Goal: Task Accomplishment & Management: Complete application form

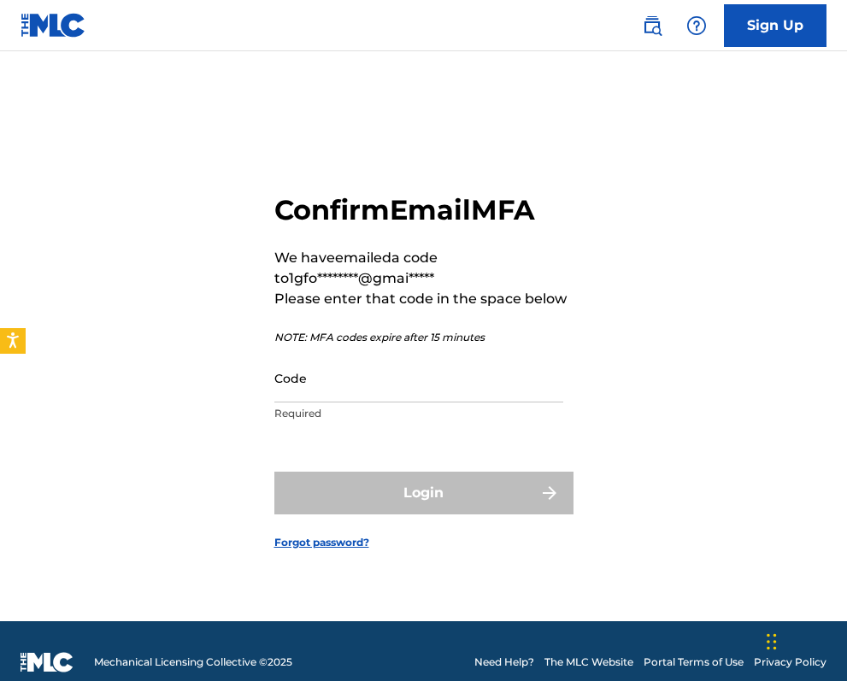
click at [403, 408] on p "Required" at bounding box center [418, 413] width 289 height 15
click at [378, 376] on input "Code" at bounding box center [418, 378] width 289 height 49
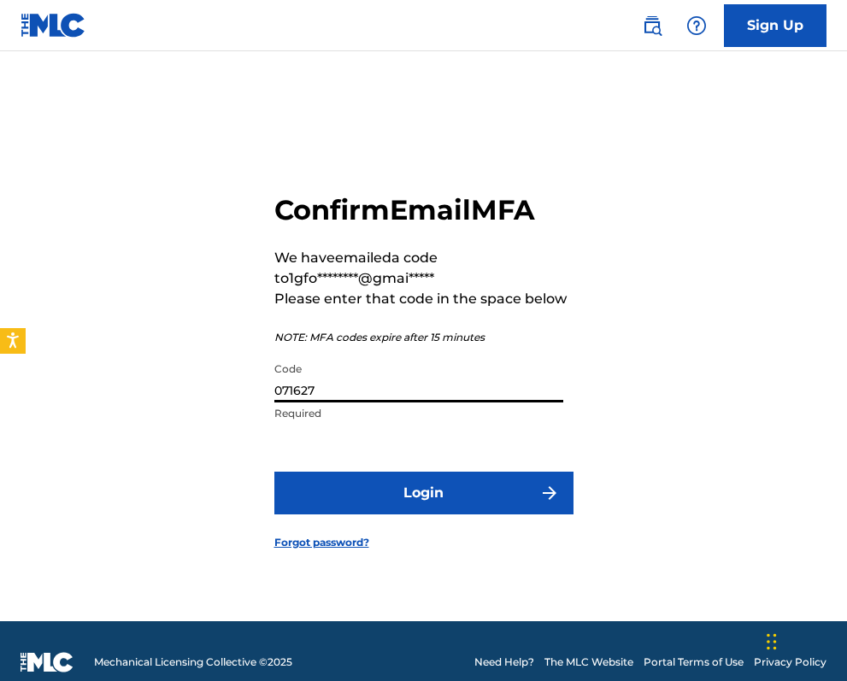
type input "071627"
click at [434, 492] on button "Login" at bounding box center [423, 493] width 299 height 43
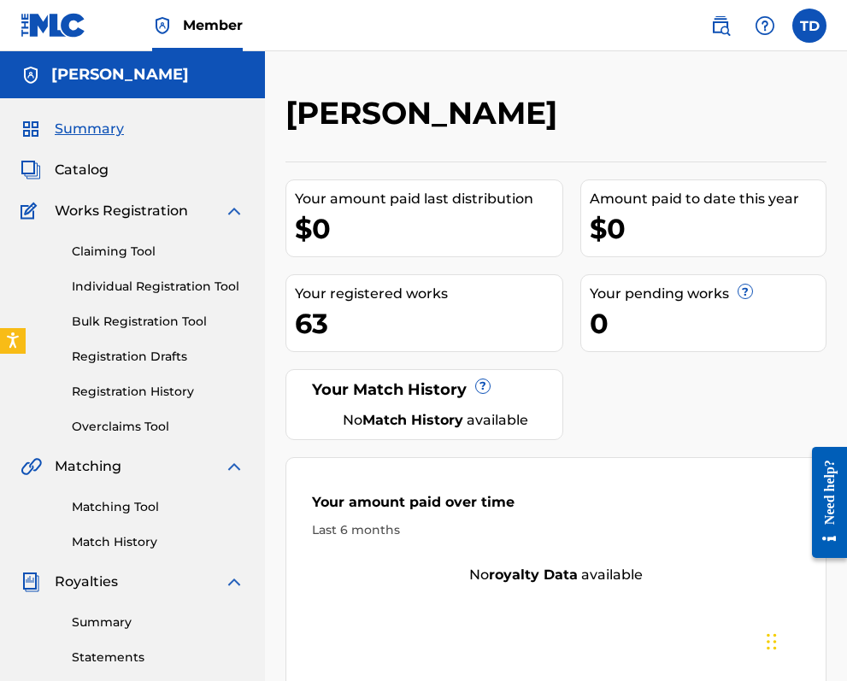
click at [144, 292] on link "Individual Registration Tool" at bounding box center [158, 287] width 173 height 18
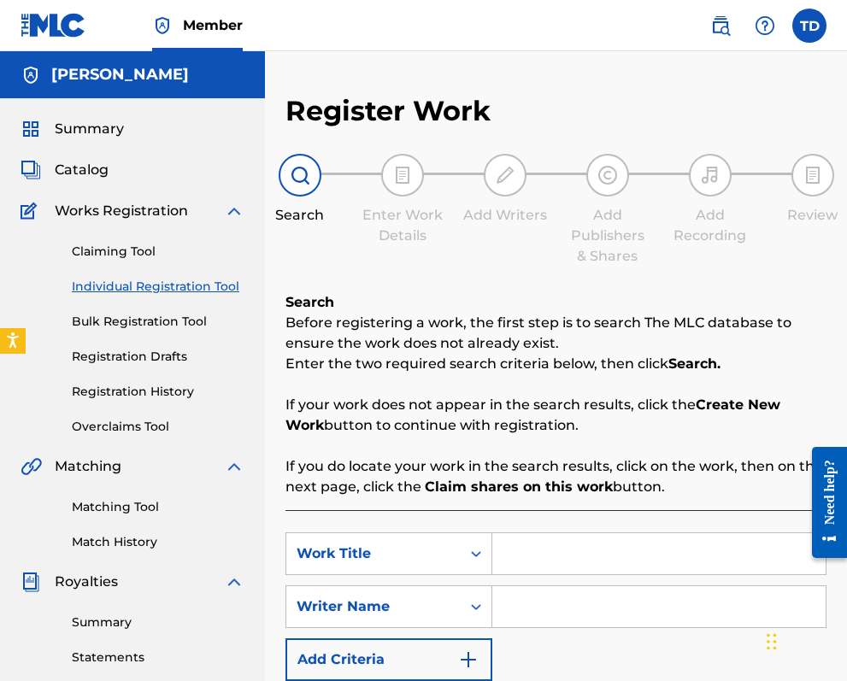
click at [510, 557] on input "Search Form" at bounding box center [658, 554] width 333 height 41
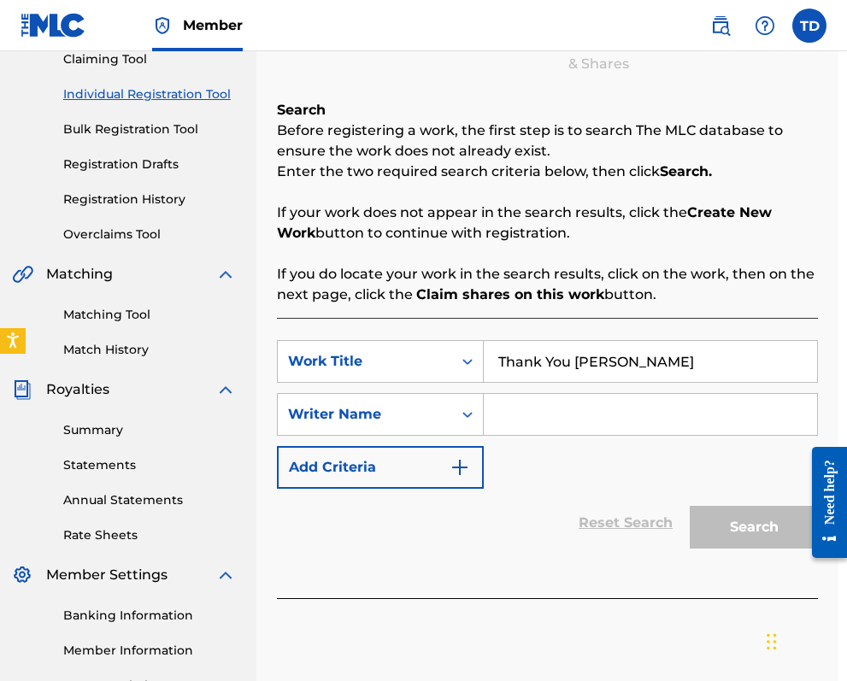
scroll to position [201, 9]
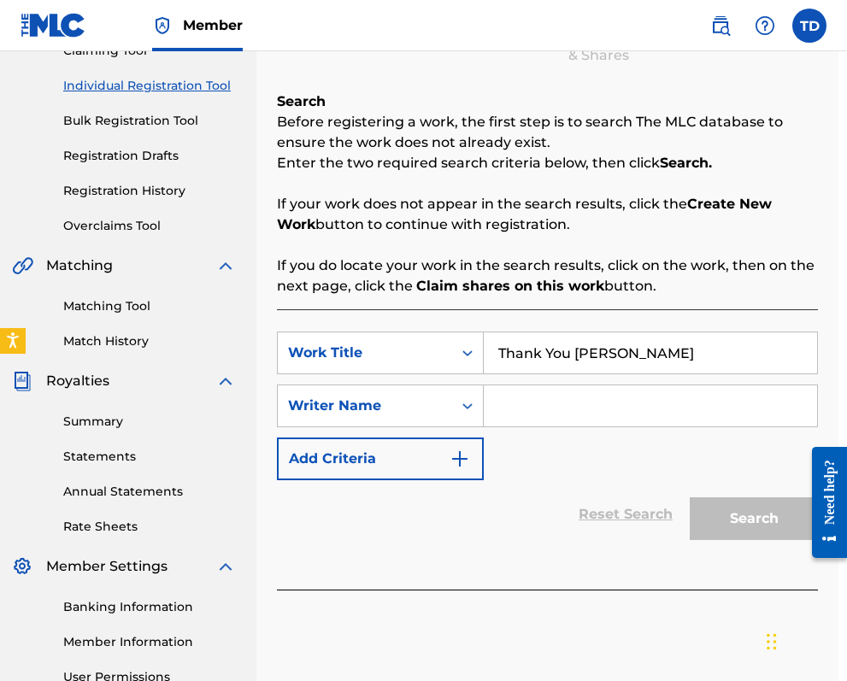
type input "Thank You [PERSON_NAME]"
click at [514, 401] on input "Search Form" at bounding box center [650, 406] width 333 height 41
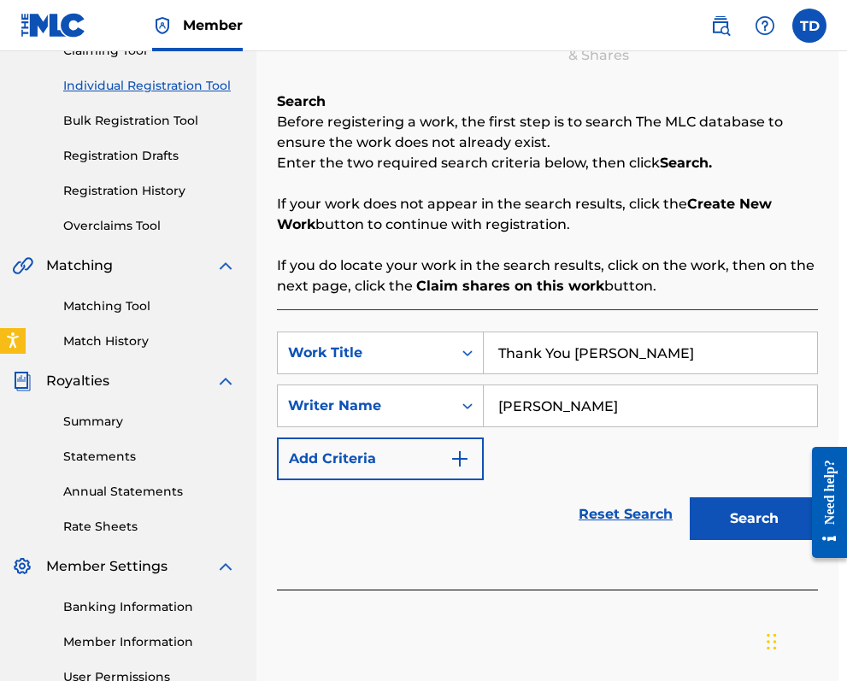
type input "[PERSON_NAME]"
click at [725, 507] on button "Search" at bounding box center [754, 519] width 128 height 43
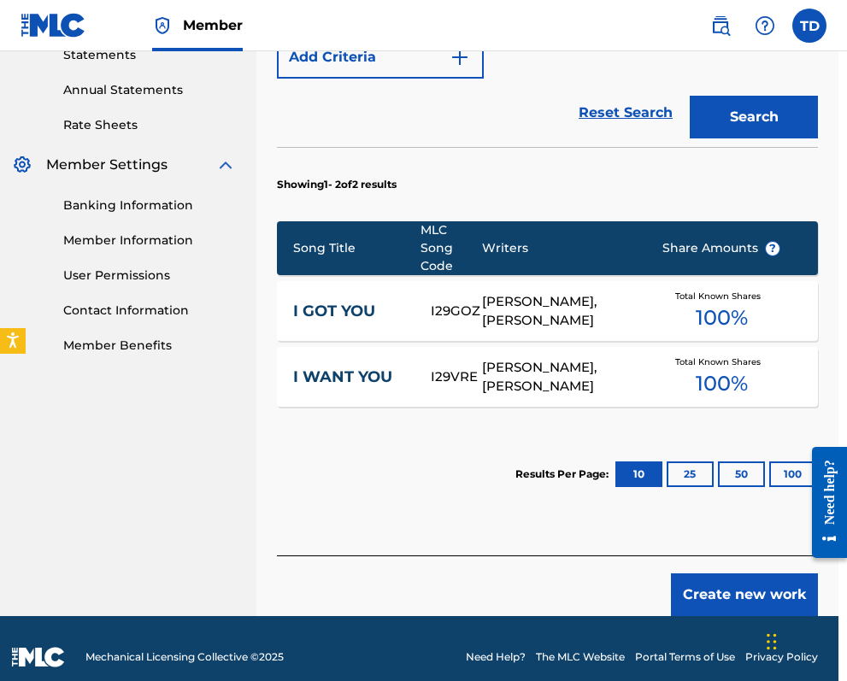
scroll to position [602, 9]
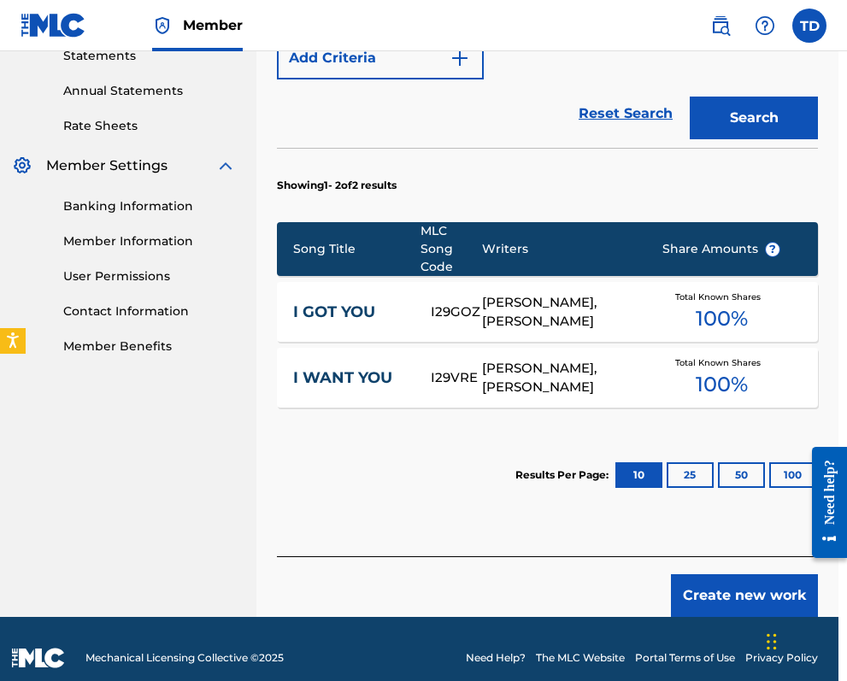
click at [739, 577] on button "Create new work" at bounding box center [744, 596] width 147 height 43
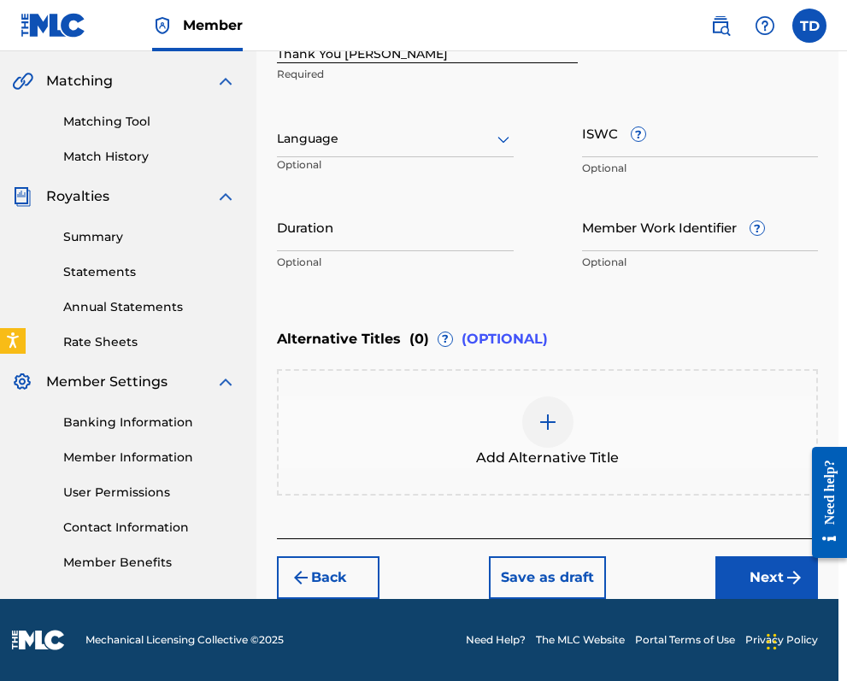
scroll to position [386, 9]
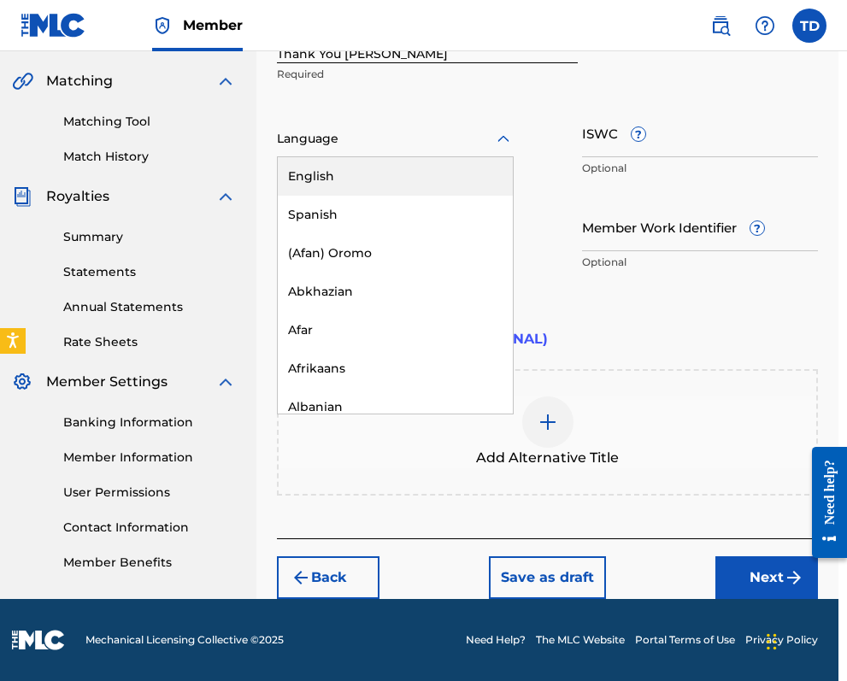
click at [311, 144] on div at bounding box center [395, 138] width 237 height 21
click at [327, 173] on div "English" at bounding box center [395, 176] width 235 height 38
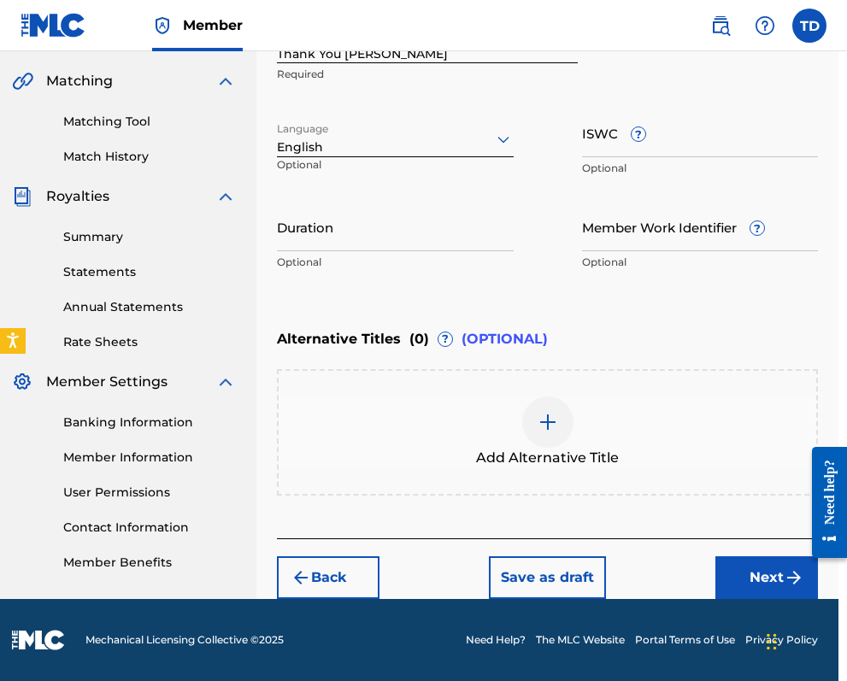
click at [771, 575] on button "Next" at bounding box center [767, 578] width 103 height 43
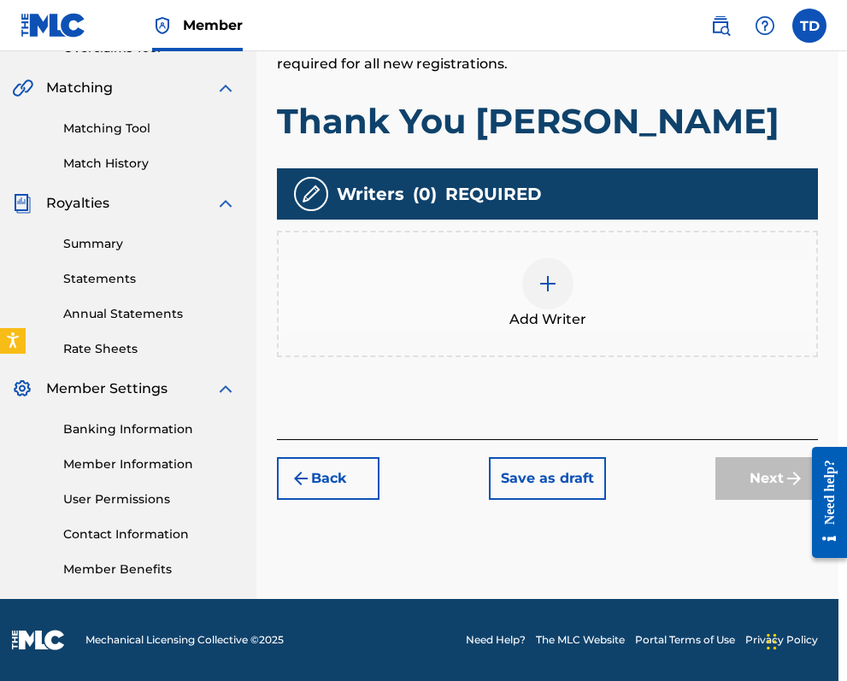
click at [534, 283] on div at bounding box center [547, 283] width 51 height 51
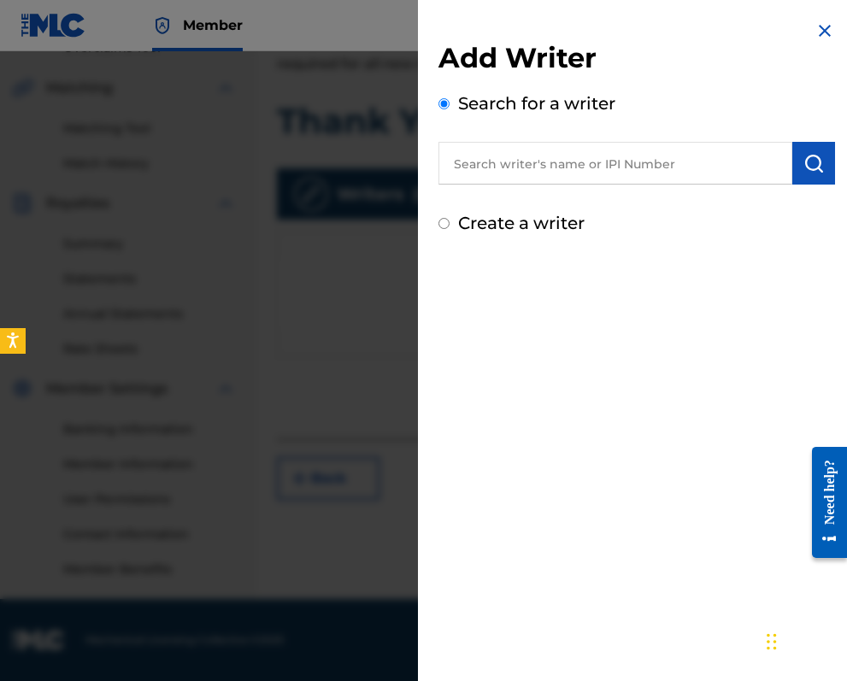
click at [520, 166] on input "text" at bounding box center [616, 163] width 354 height 43
type input "01018829063"
click at [815, 162] on img "submit" at bounding box center [814, 163] width 21 height 21
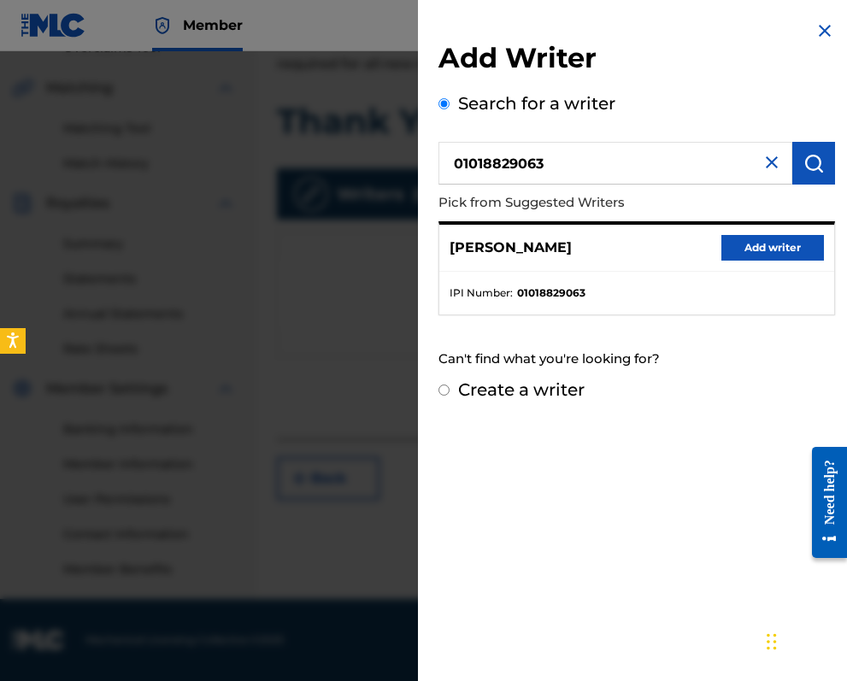
click at [762, 239] on button "Add writer" at bounding box center [773, 248] width 103 height 26
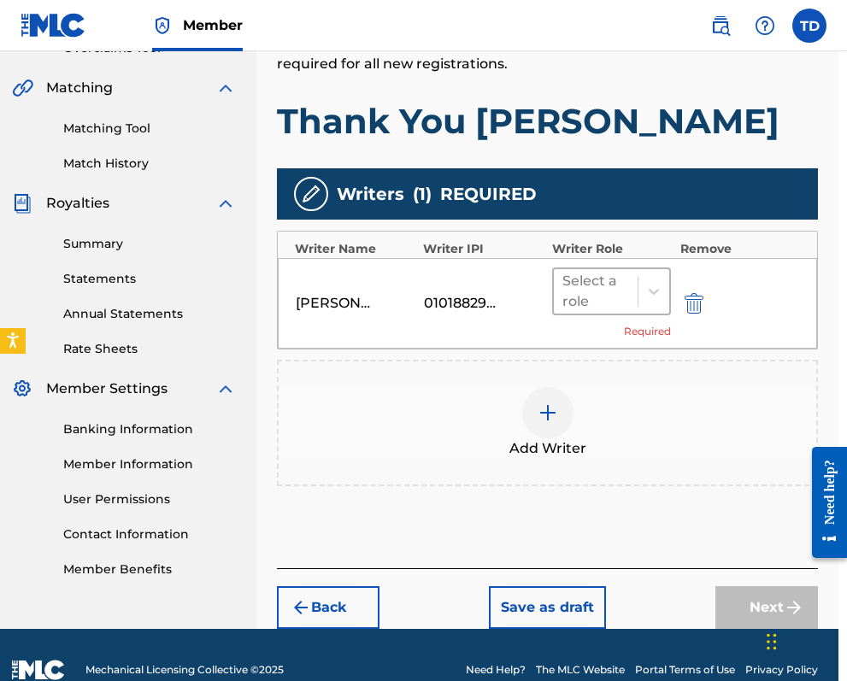
click at [610, 301] on div at bounding box center [597, 292] width 68 height 24
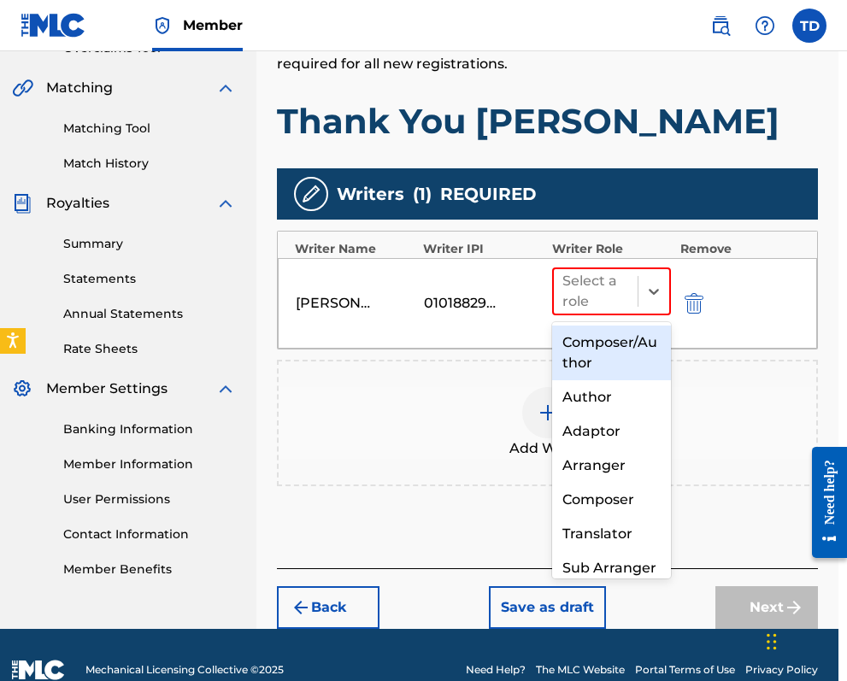
click at [609, 352] on div "Composer/Author" at bounding box center [612, 353] width 120 height 55
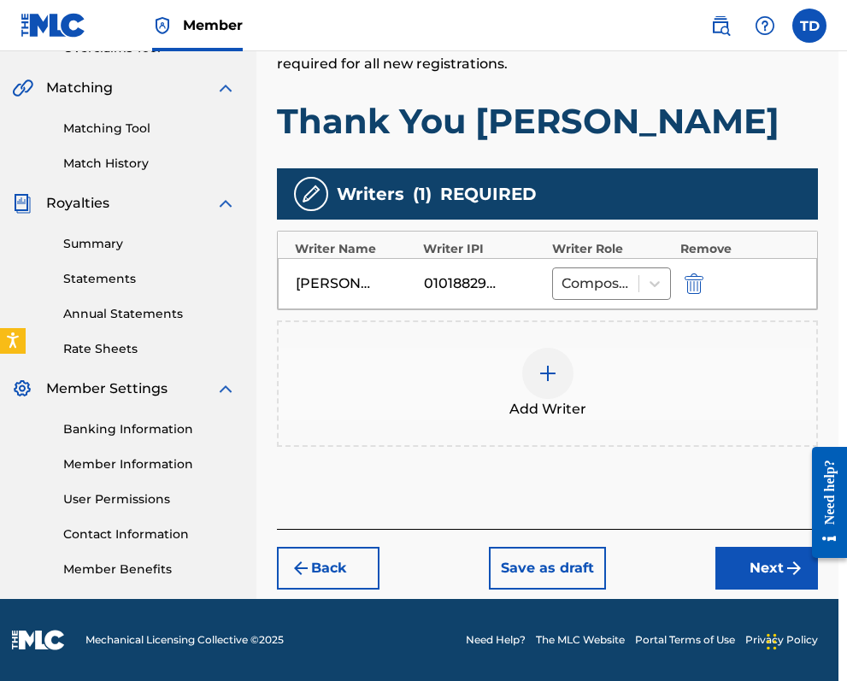
click at [549, 374] on img at bounding box center [548, 373] width 21 height 21
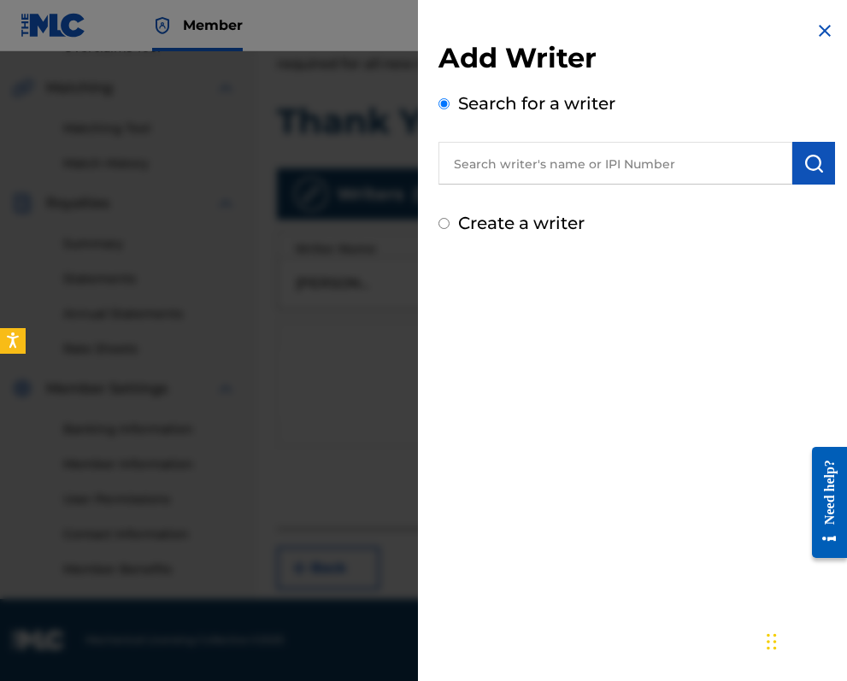
click at [443, 227] on input "Create a writer" at bounding box center [444, 223] width 11 height 11
radio input "false"
radio input "true"
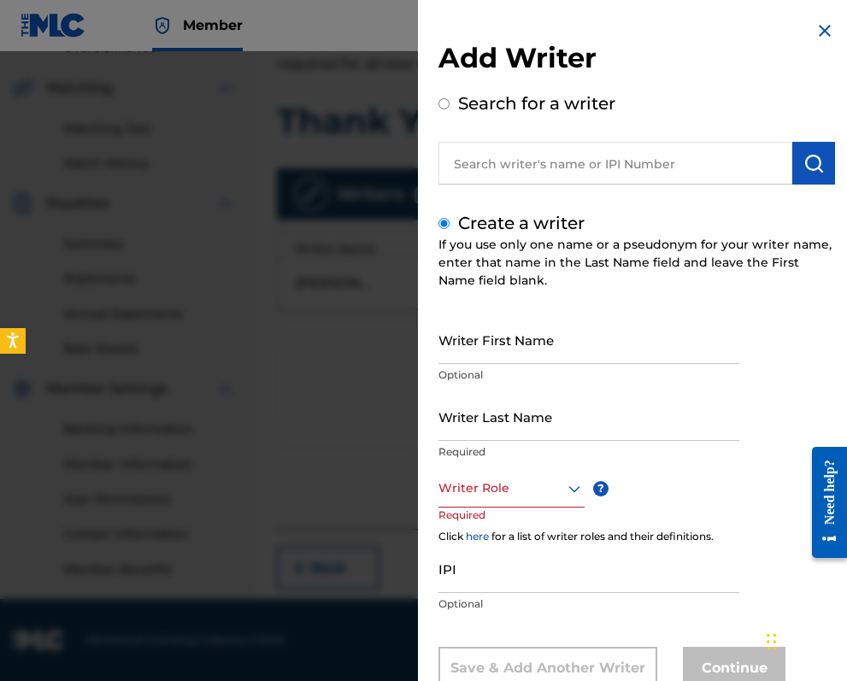
click at [494, 336] on input "Writer First Name" at bounding box center [589, 339] width 301 height 49
type input "d"
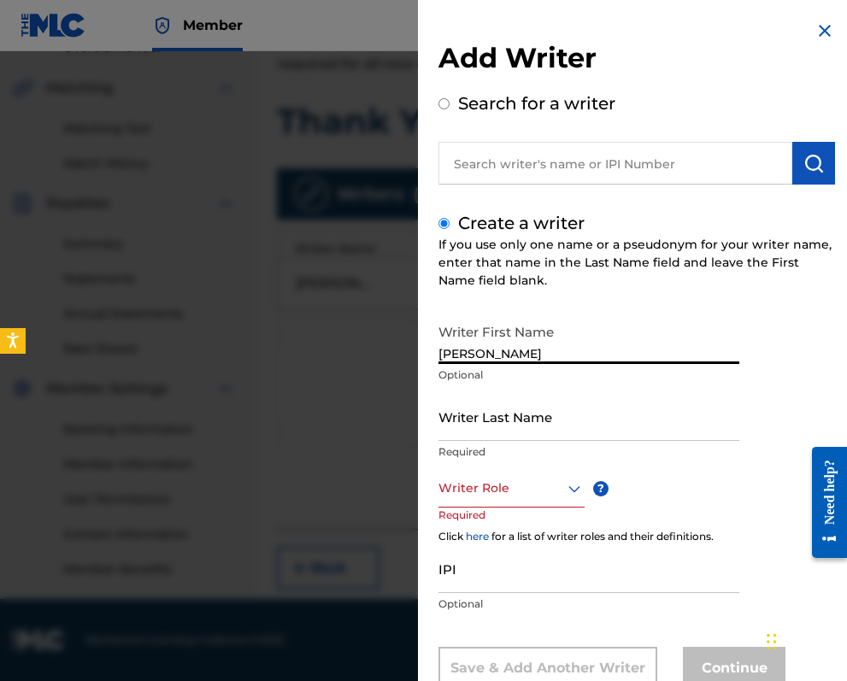
type input "[PERSON_NAME]"
click at [491, 431] on input "Writer Last Name" at bounding box center [589, 416] width 301 height 49
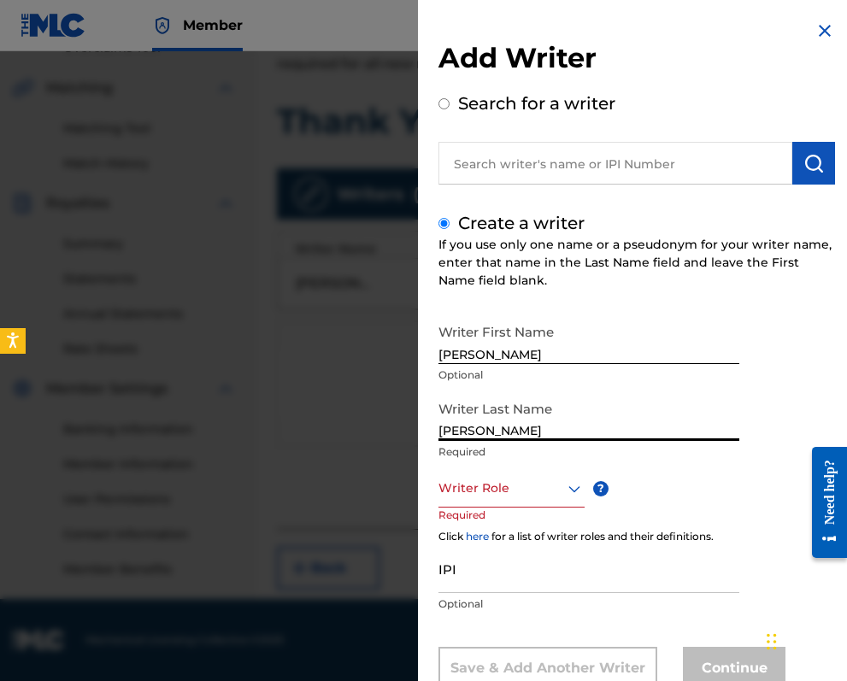
type input "[PERSON_NAME]"
click at [528, 488] on div "Writer Role" at bounding box center [512, 488] width 146 height 38
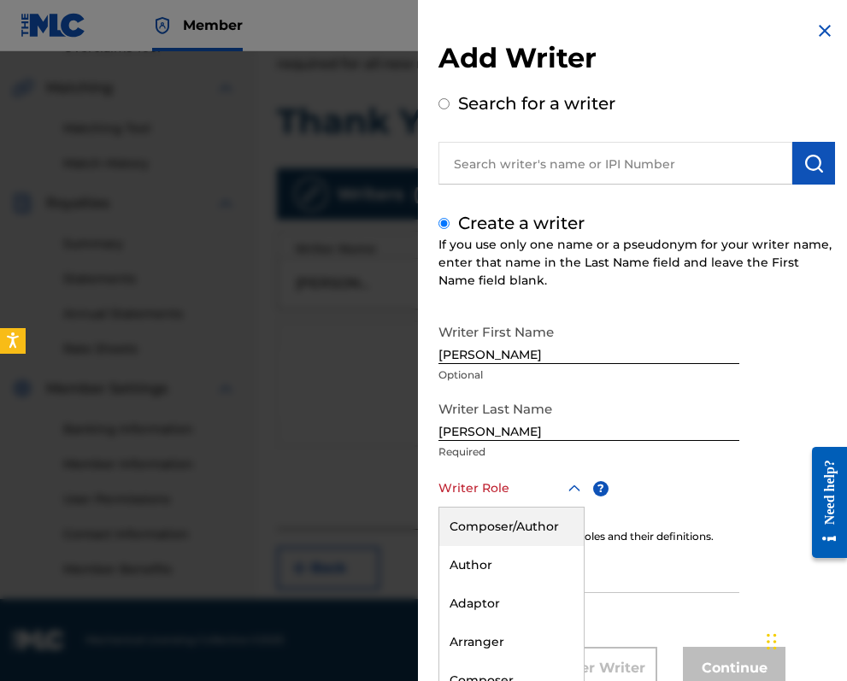
scroll to position [55, 0]
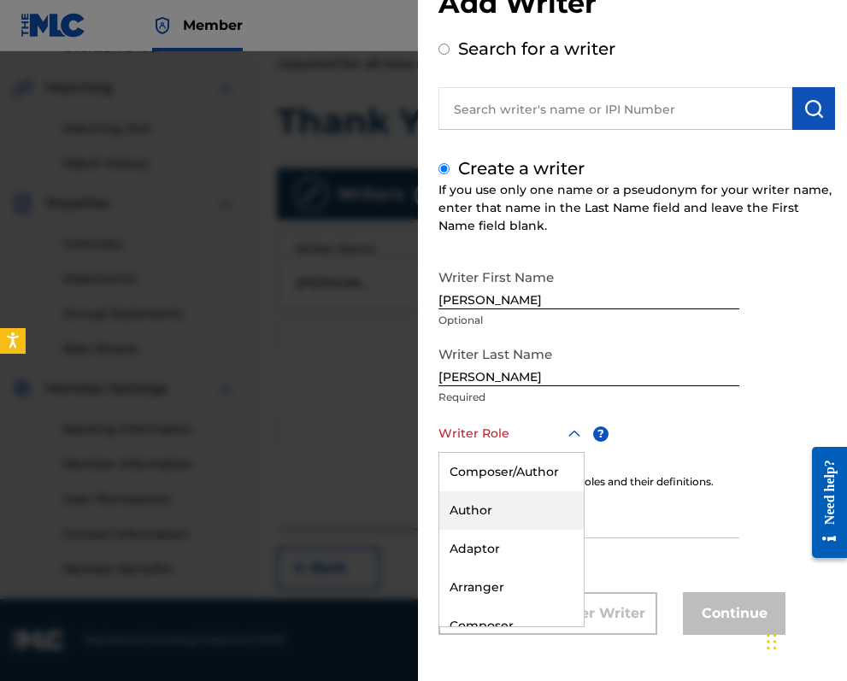
click at [491, 515] on div "Author" at bounding box center [511, 511] width 144 height 38
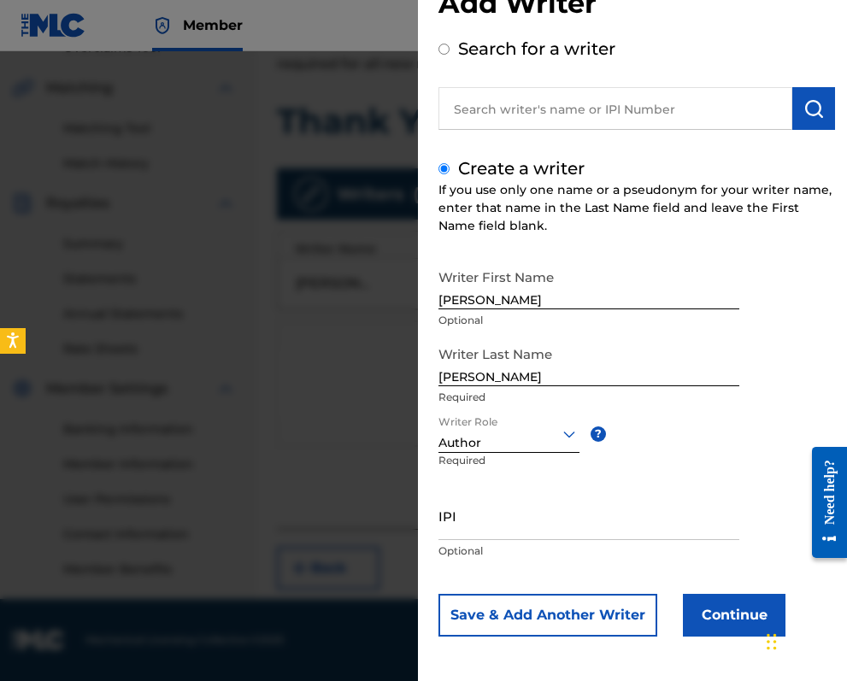
click at [725, 618] on button "Continue" at bounding box center [734, 615] width 103 height 43
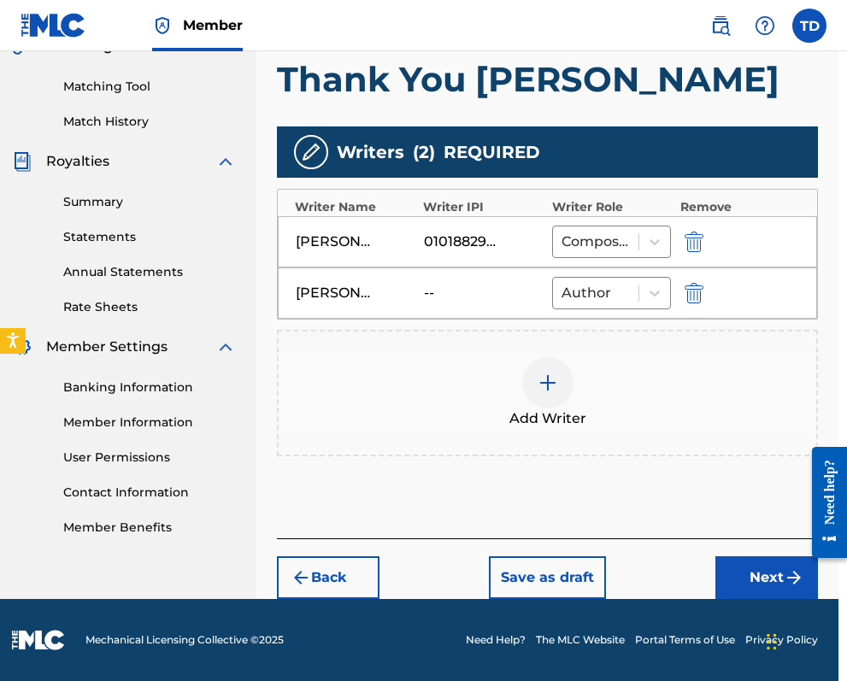
click at [743, 564] on button "Next" at bounding box center [767, 578] width 103 height 43
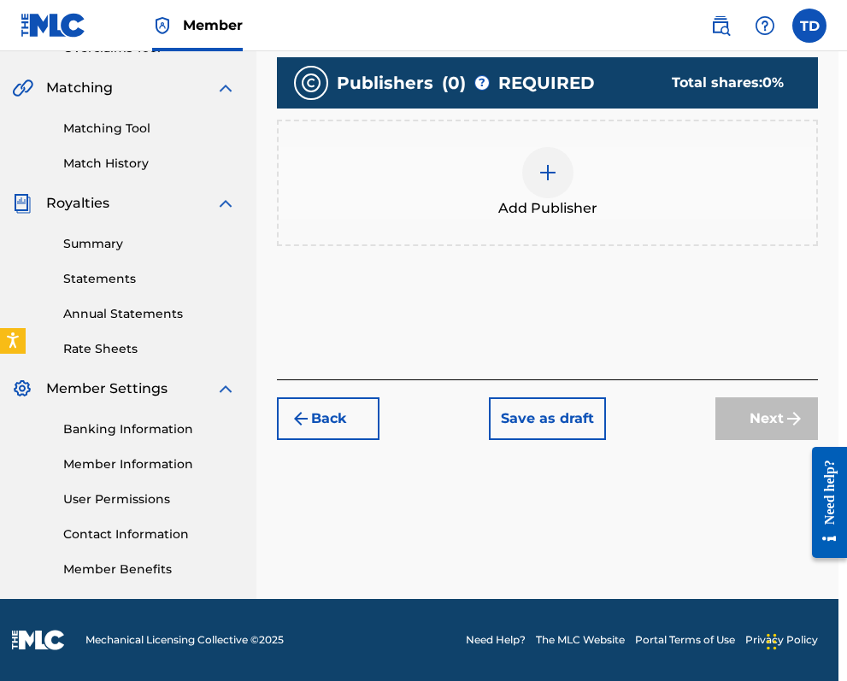
click at [545, 169] on img at bounding box center [548, 172] width 21 height 21
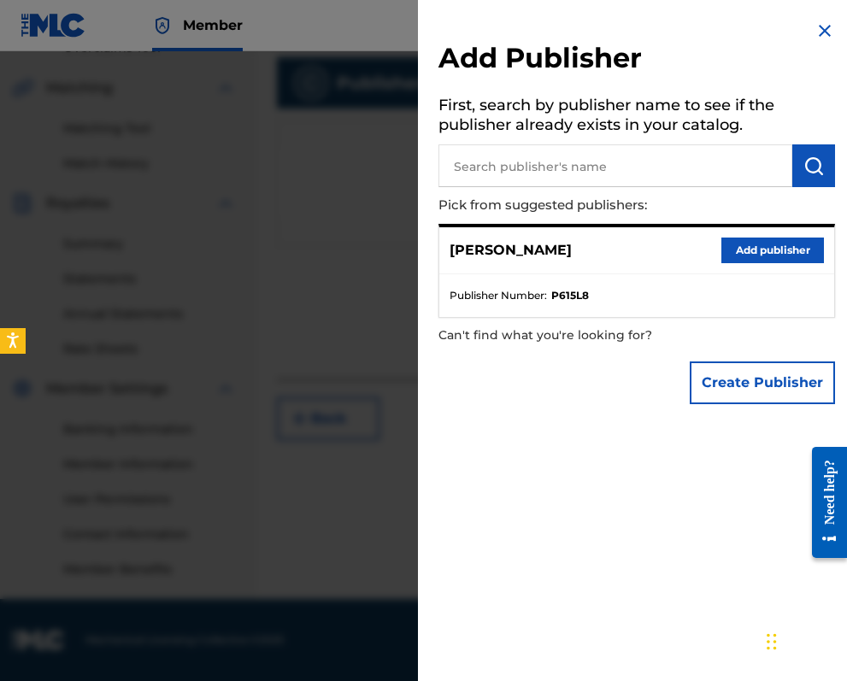
click at [760, 246] on button "Add publisher" at bounding box center [773, 251] width 103 height 26
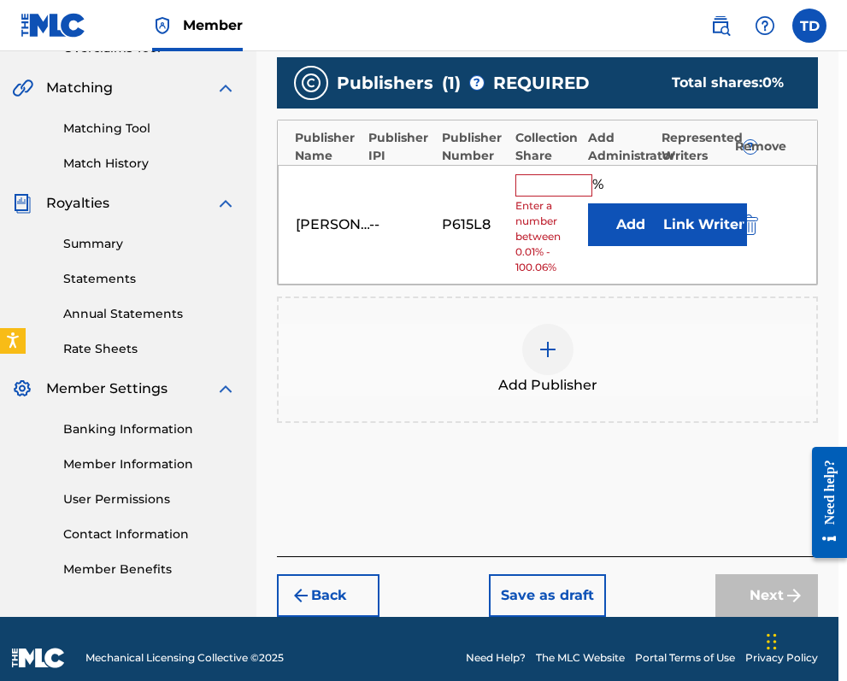
click at [536, 185] on input "text" at bounding box center [554, 185] width 77 height 22
click at [688, 221] on button "Link Writer" at bounding box center [704, 224] width 85 height 43
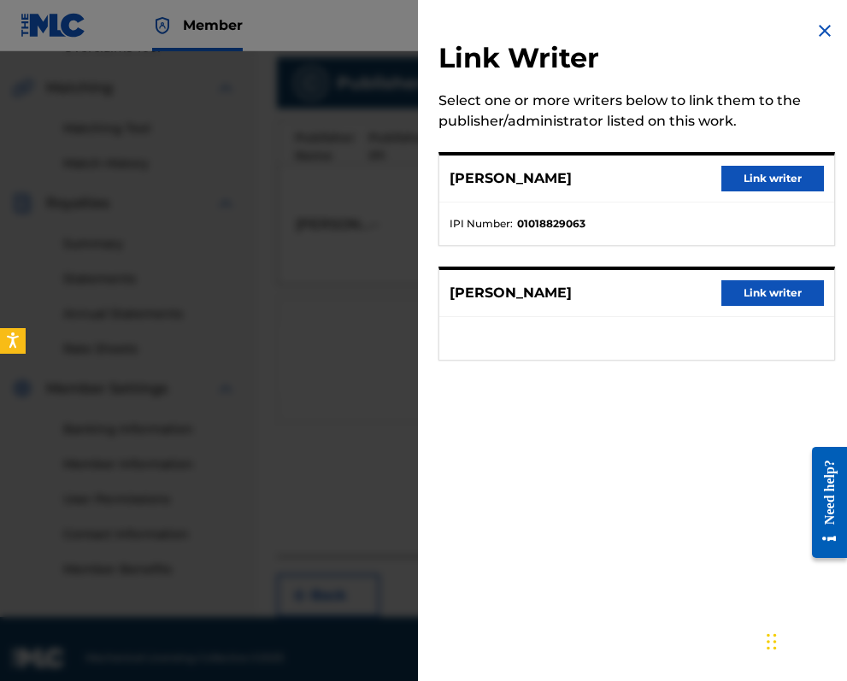
click at [761, 291] on button "Link writer" at bounding box center [773, 293] width 103 height 26
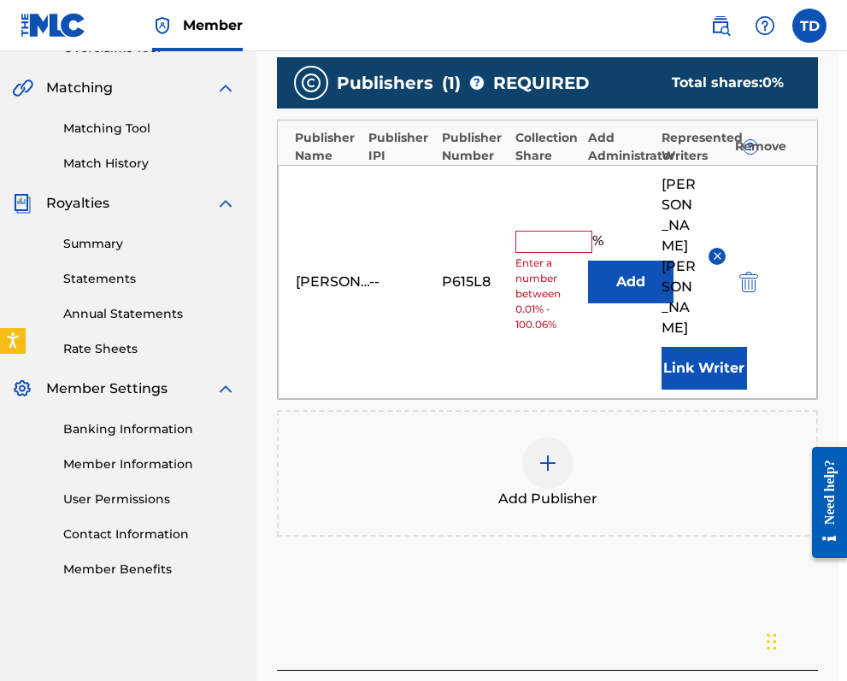
click at [689, 347] on button "Link Writer" at bounding box center [704, 368] width 85 height 43
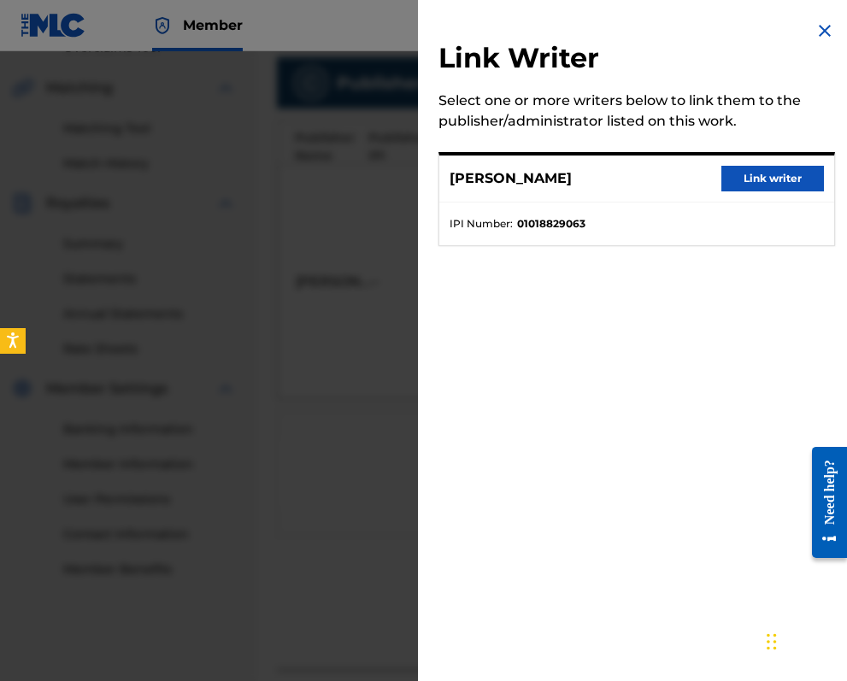
click at [771, 166] on button "Link writer" at bounding box center [773, 179] width 103 height 26
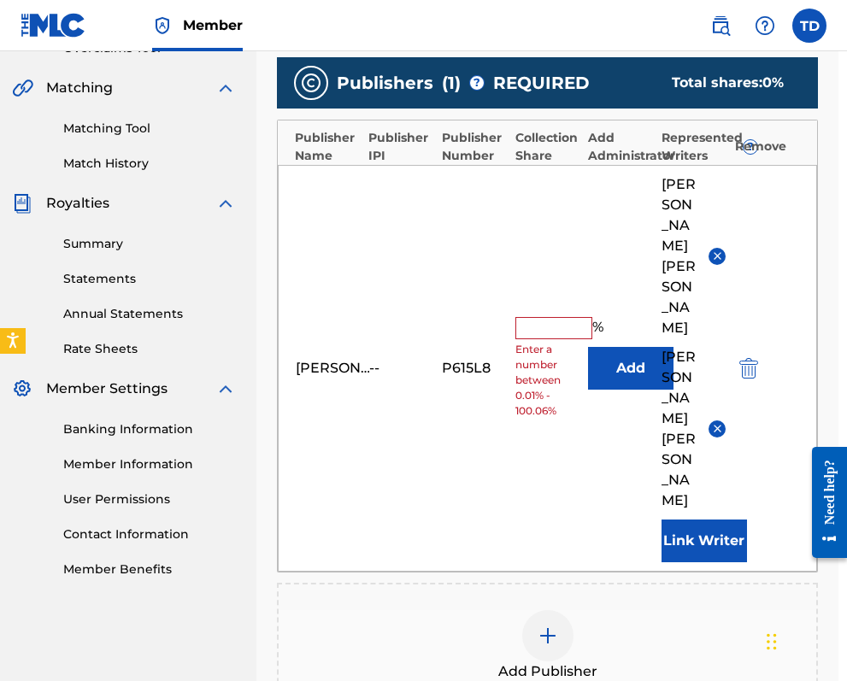
click at [532, 317] on input "text" at bounding box center [554, 328] width 77 height 22
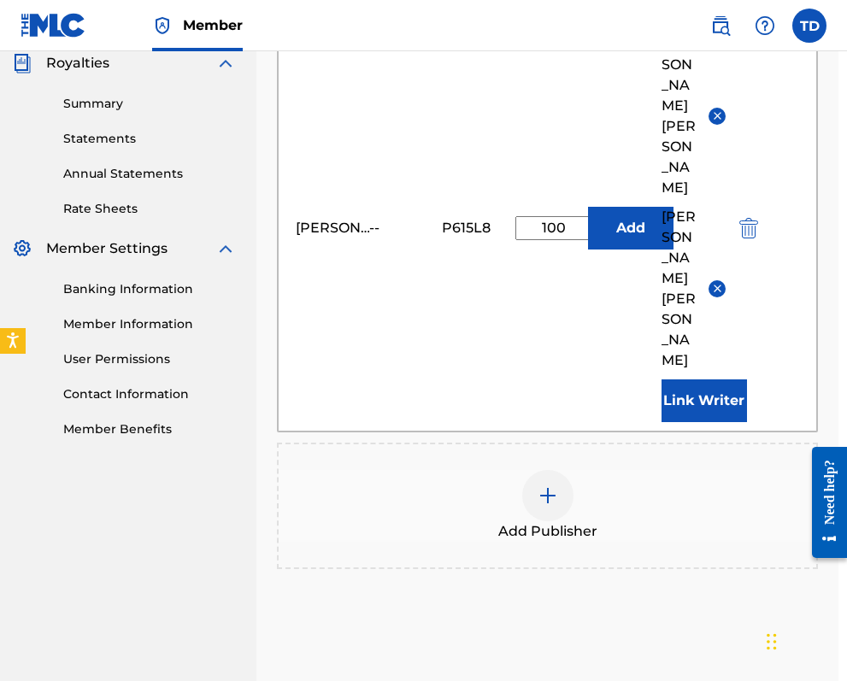
type input "100"
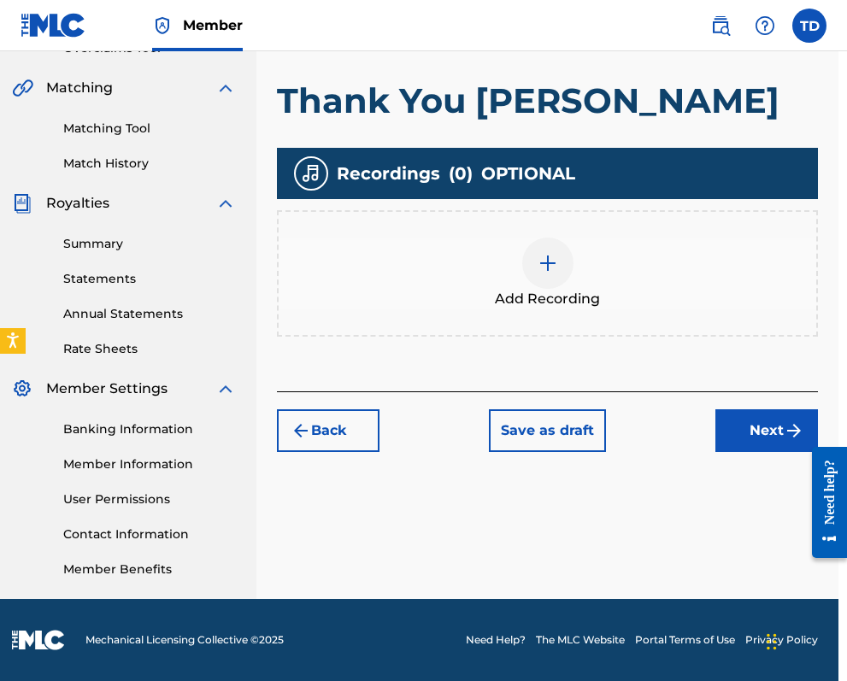
click at [772, 433] on button "Next" at bounding box center [767, 431] width 103 height 43
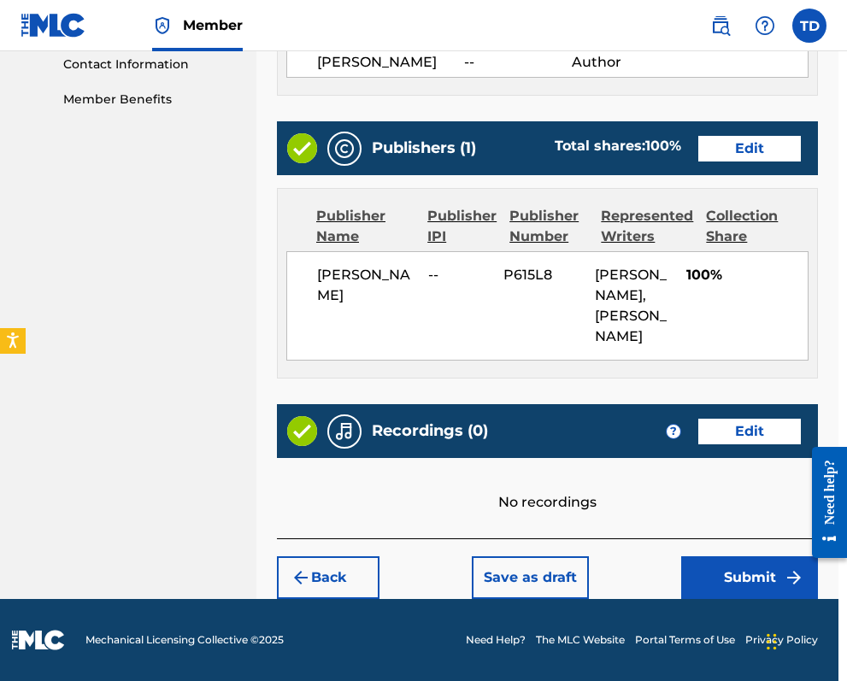
scroll to position [847, 9]
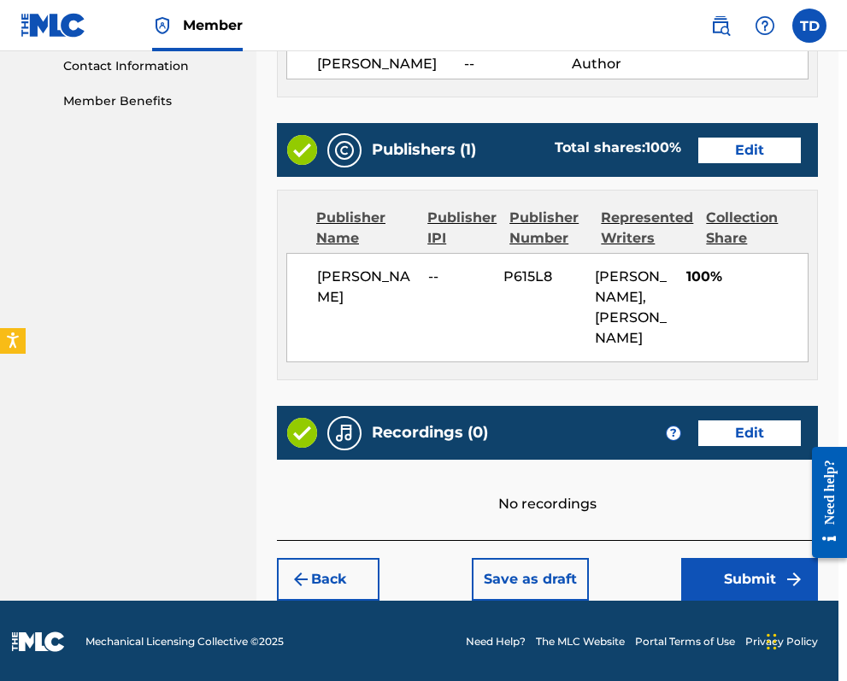
click at [747, 575] on button "Submit" at bounding box center [749, 579] width 137 height 43
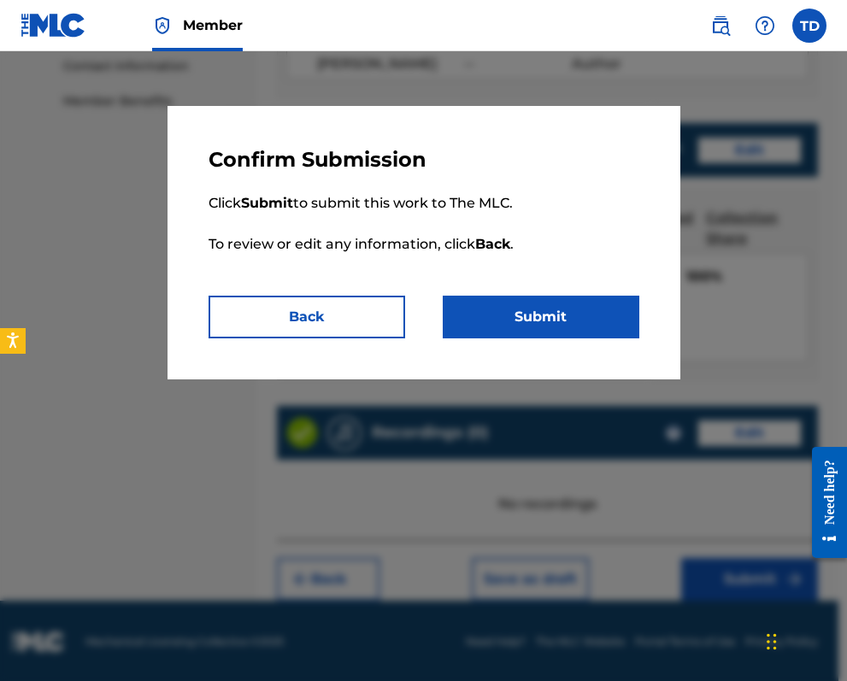
click at [578, 315] on button "Submit" at bounding box center [541, 317] width 197 height 43
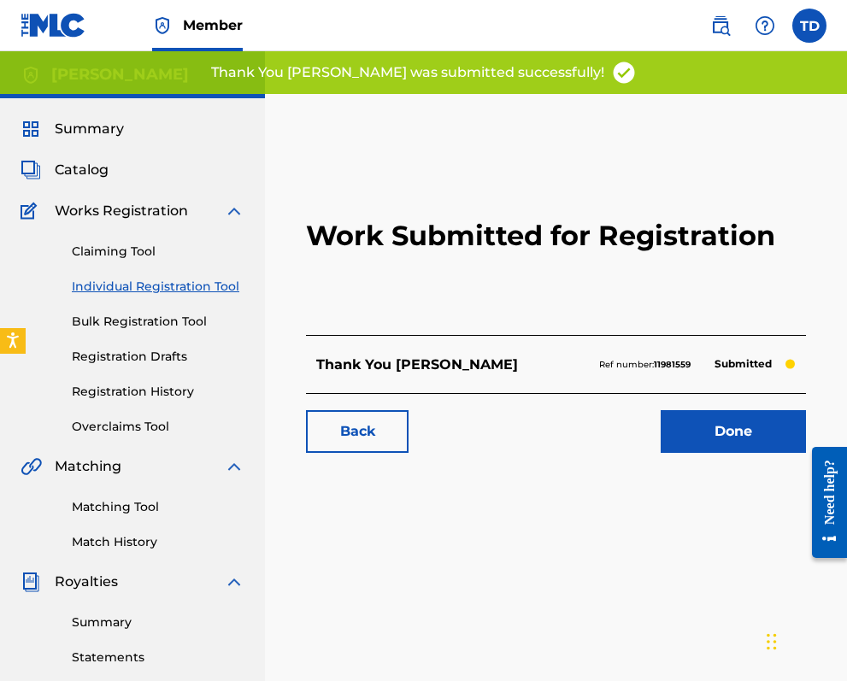
click at [717, 431] on link "Done" at bounding box center [733, 431] width 145 height 43
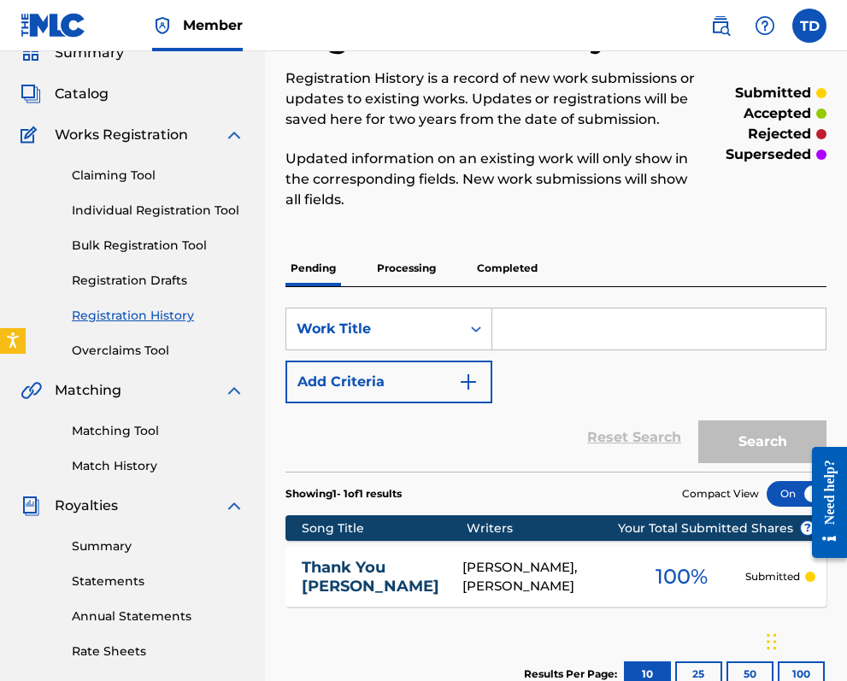
scroll to position [80, 0]
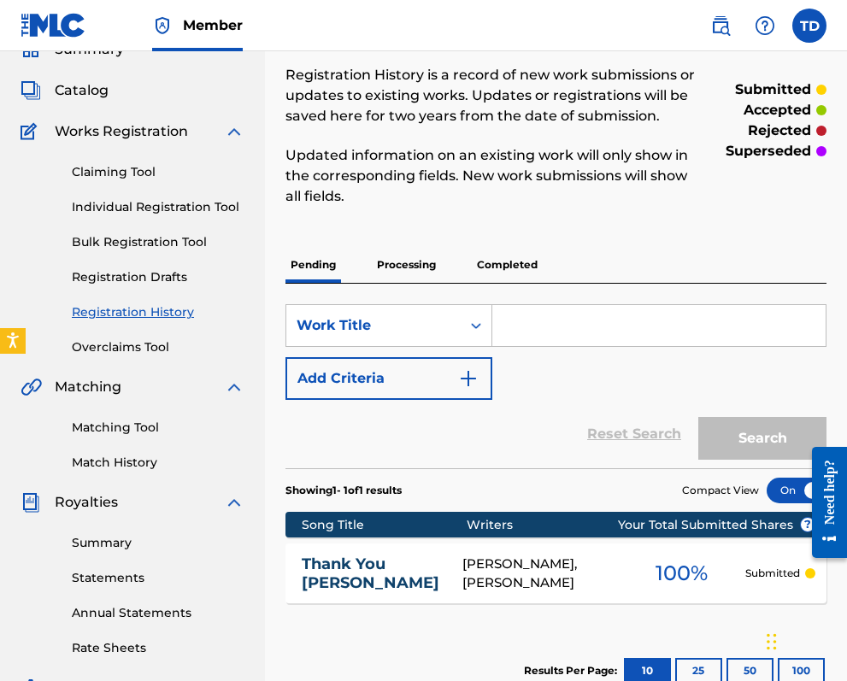
click at [414, 262] on p "Processing" at bounding box center [406, 265] width 69 height 36
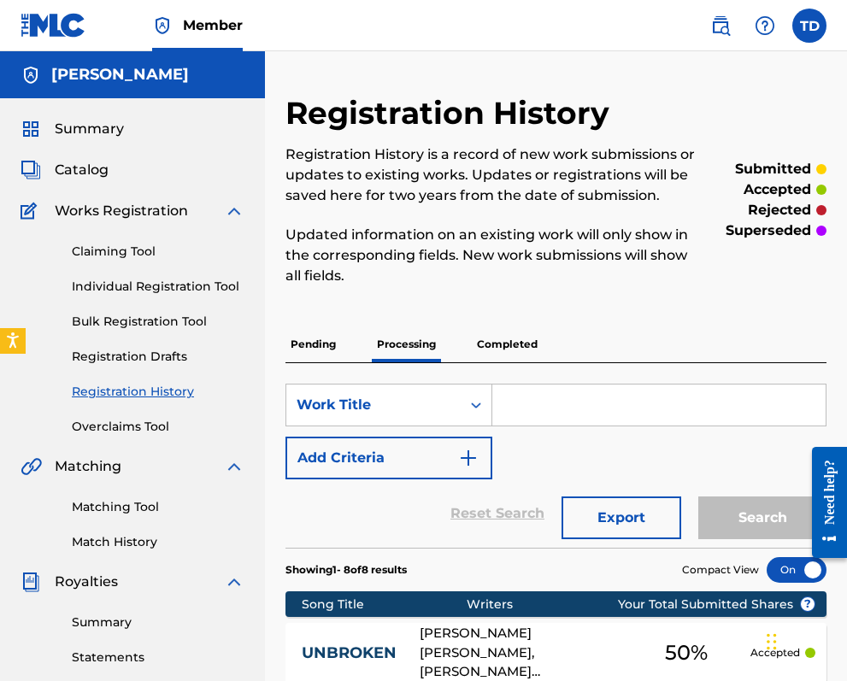
click at [509, 338] on p "Completed" at bounding box center [507, 345] width 71 height 36
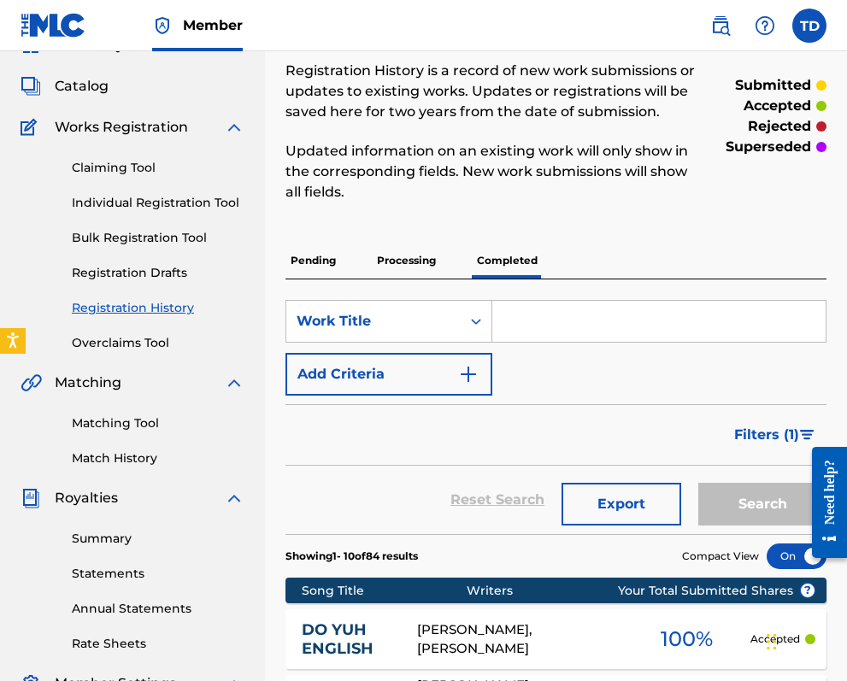
scroll to position [85, 0]
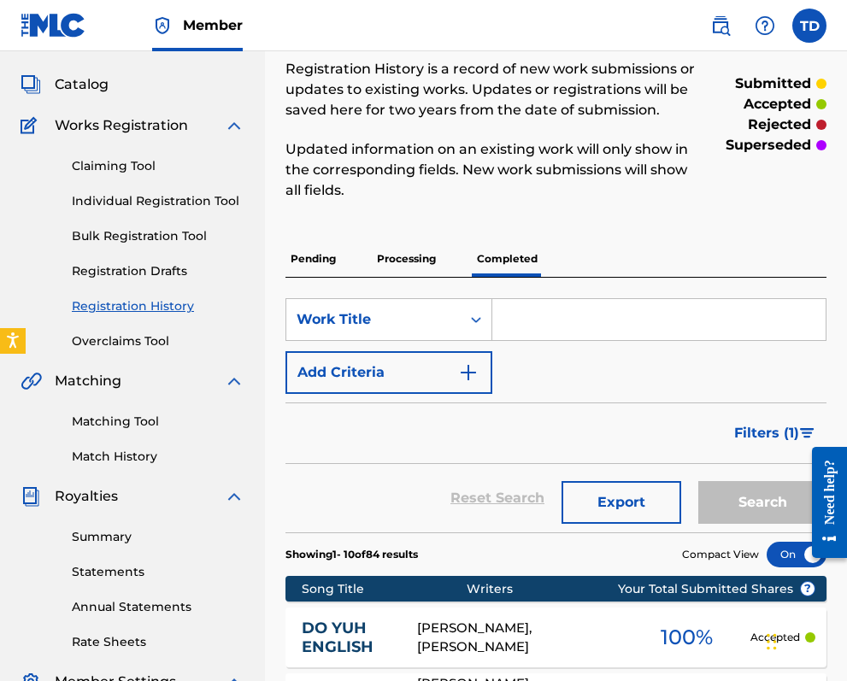
click at [101, 535] on link "Summary" at bounding box center [158, 537] width 173 height 18
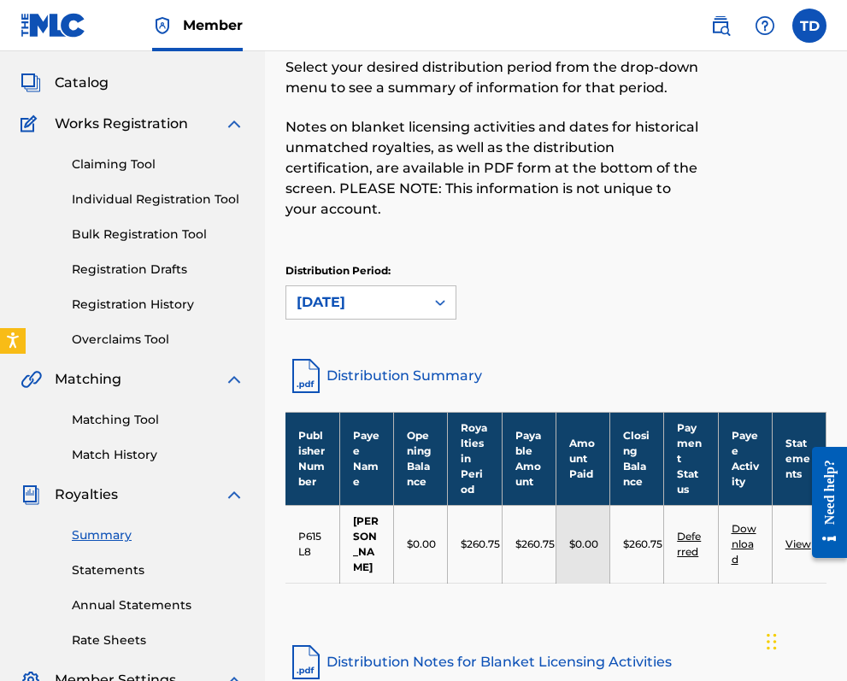
scroll to position [100, 0]
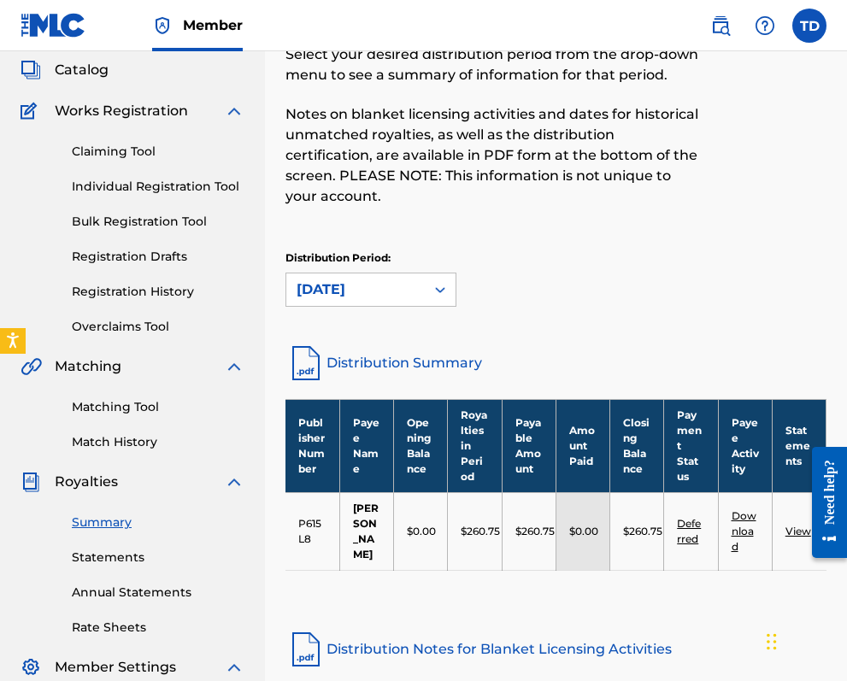
click at [86, 486] on span "Royalties" at bounding box center [86, 482] width 63 height 21
click at [109, 557] on link "Statements" at bounding box center [158, 558] width 173 height 18
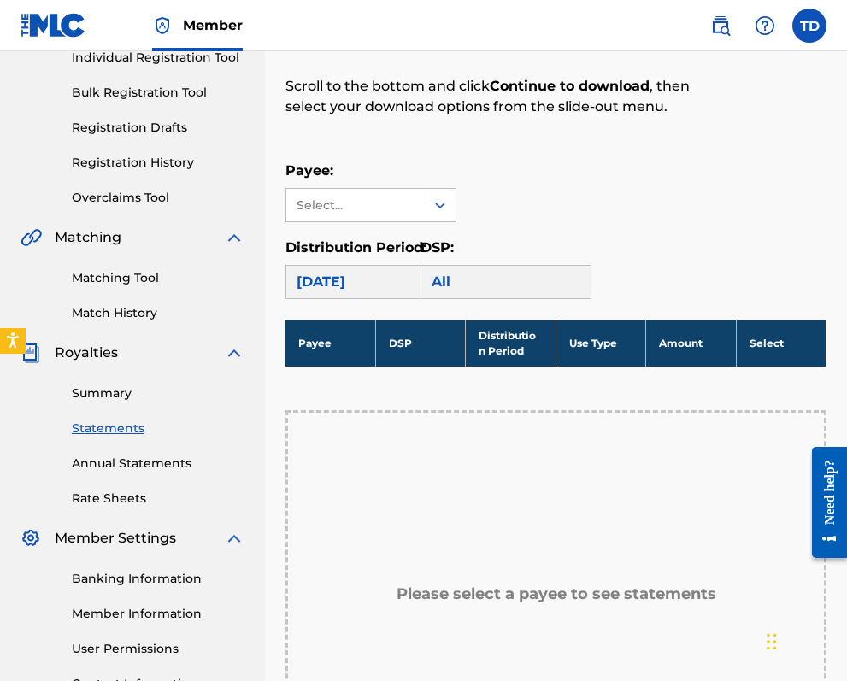
scroll to position [218, 0]
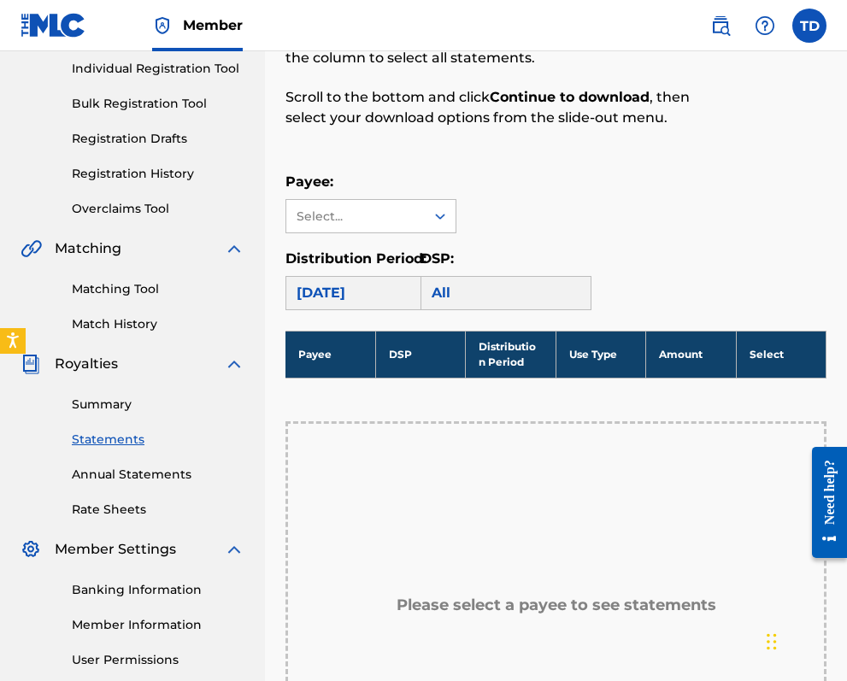
click at [233, 362] on img at bounding box center [234, 364] width 21 height 21
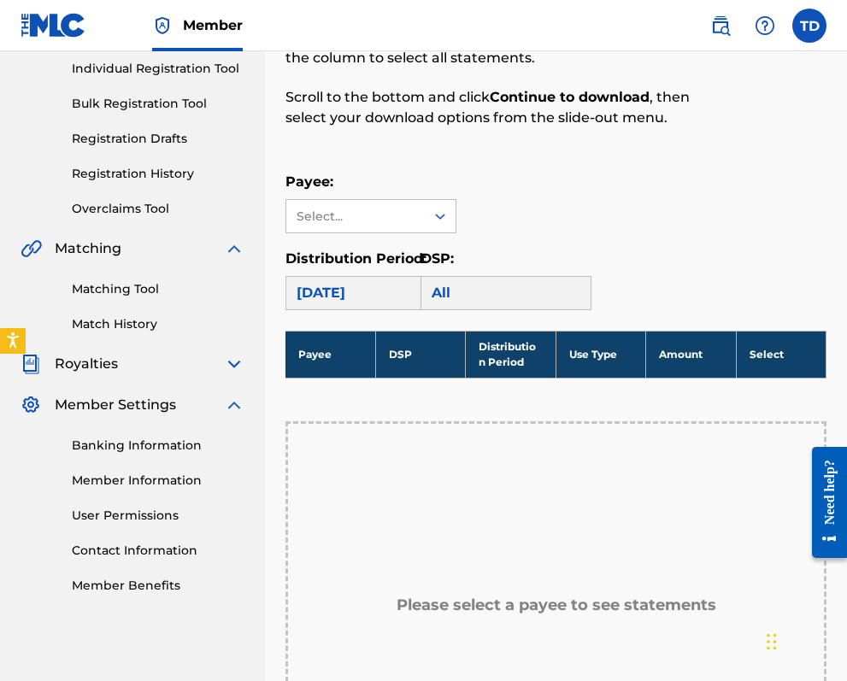
click at [236, 366] on img at bounding box center [234, 364] width 21 height 21
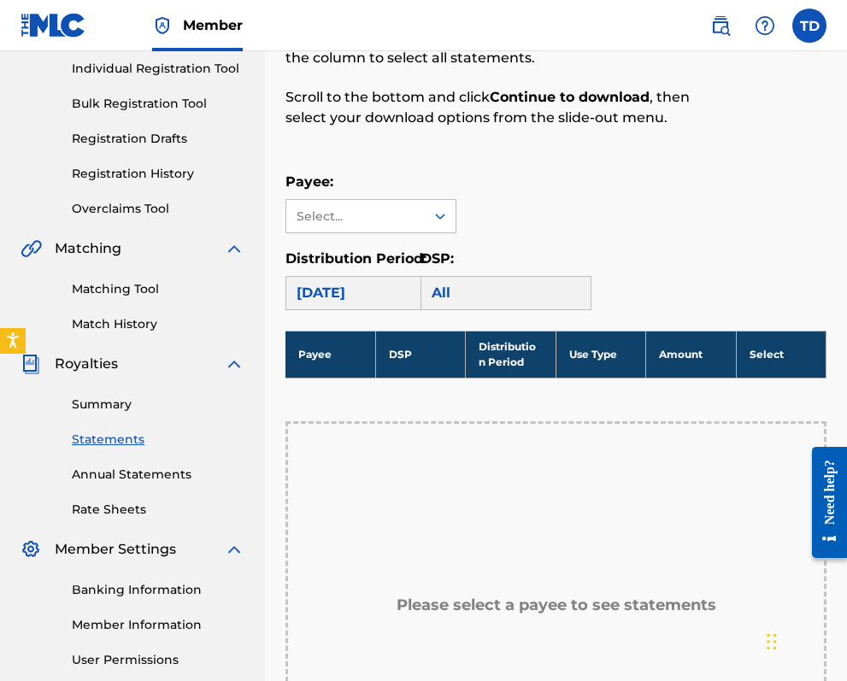
click at [105, 399] on link "Summary" at bounding box center [158, 405] width 173 height 18
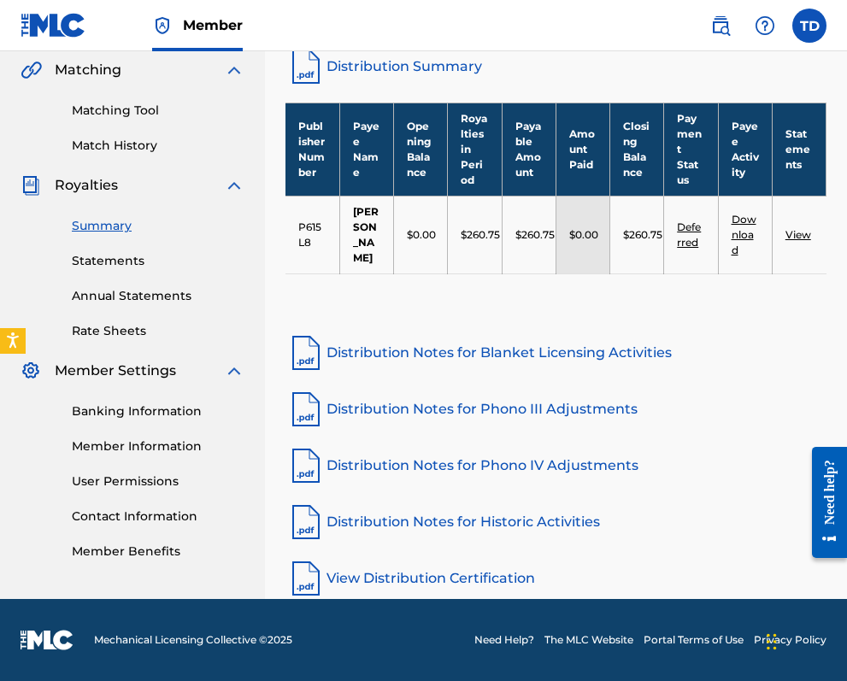
scroll to position [397, 0]
click at [801, 233] on link "View" at bounding box center [799, 234] width 26 height 13
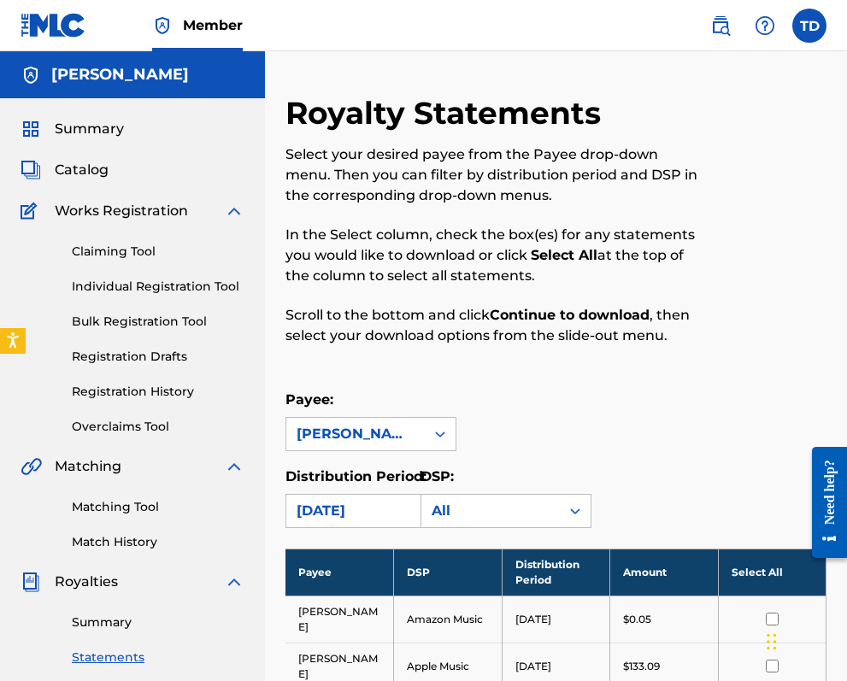
click at [89, 168] on span "Catalog" at bounding box center [82, 170] width 54 height 21
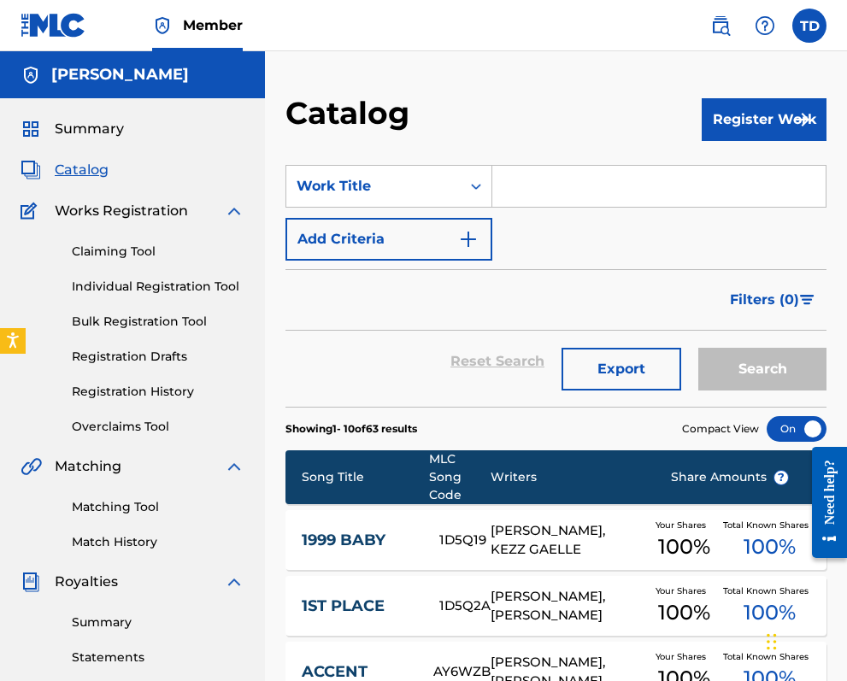
click at [89, 127] on span "Summary" at bounding box center [89, 129] width 69 height 21
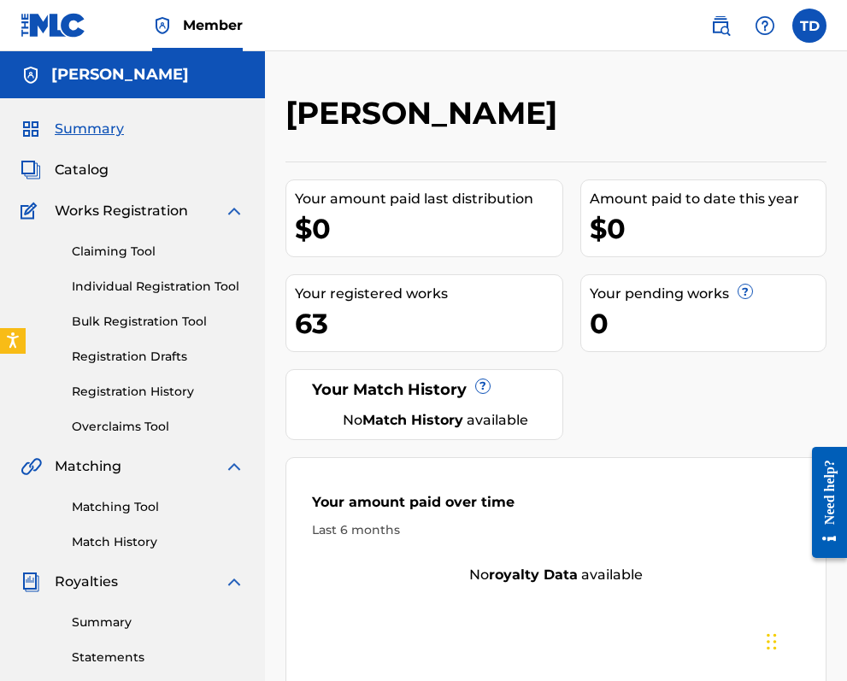
click at [818, 28] on label at bounding box center [810, 26] width 34 height 34
click at [810, 26] on input "TD [PERSON_NAME] [EMAIL_ADDRESS][DOMAIN_NAME] Notification Preferences Profile …" at bounding box center [810, 26] width 0 height 0
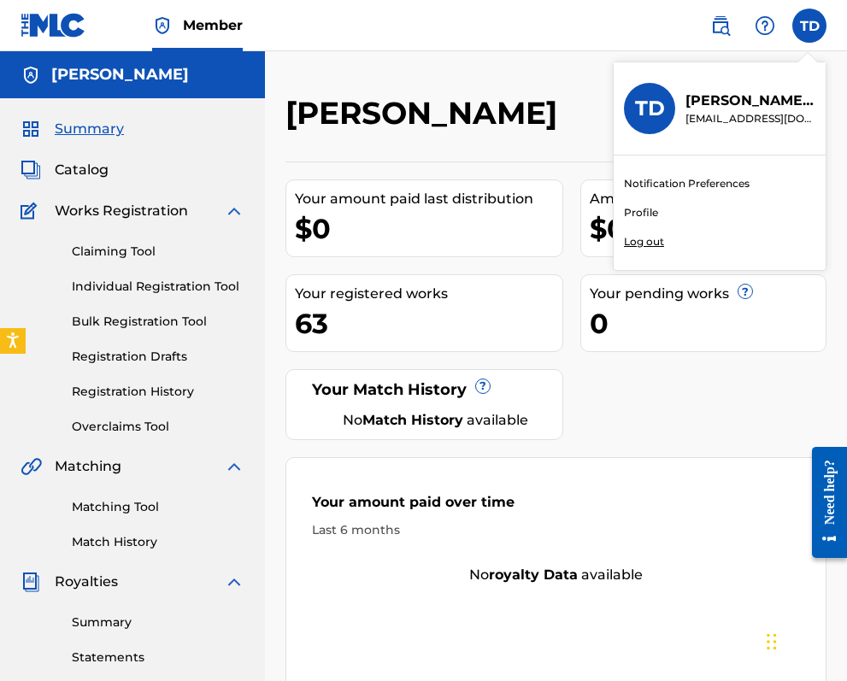
click at [646, 242] on p "Log out" at bounding box center [644, 241] width 40 height 15
click at [810, 26] on input "TD [PERSON_NAME] [EMAIL_ADDRESS][DOMAIN_NAME] Notification Preferences Profile …" at bounding box center [810, 26] width 0 height 0
